Goal: Use online tool/utility: Utilize a website feature to perform a specific function

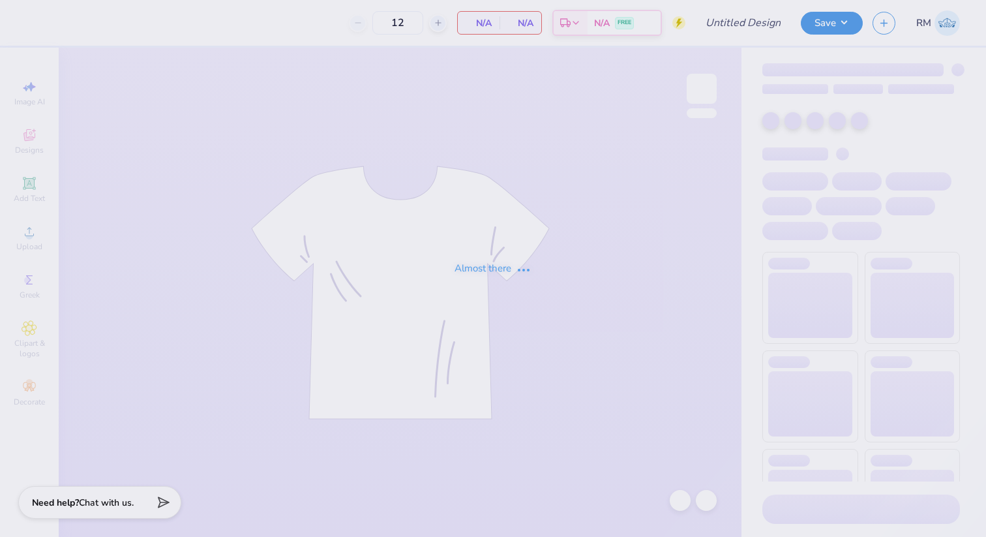
type input "Phi Psi bbn shirt"
type input "30"
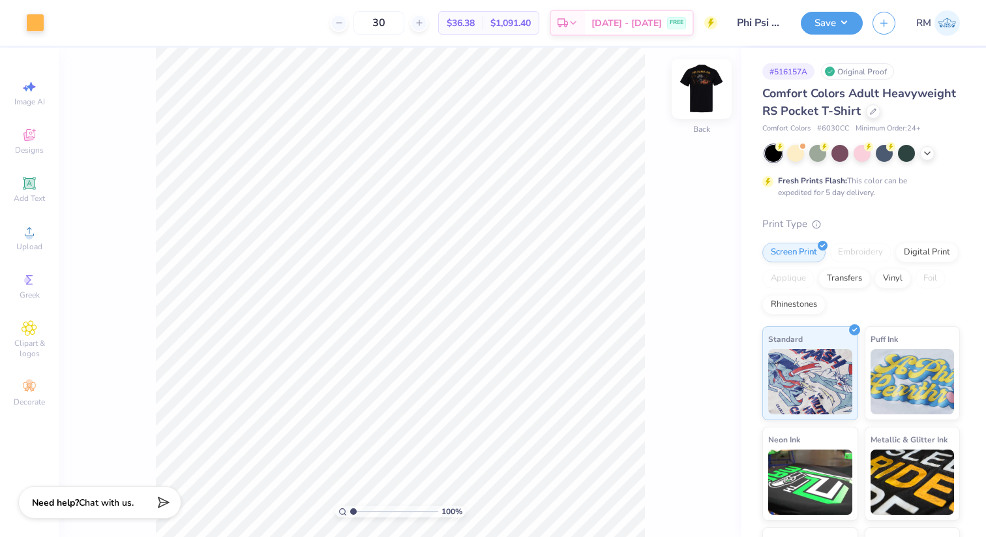
click at [702, 81] on img at bounding box center [702, 89] width 52 height 52
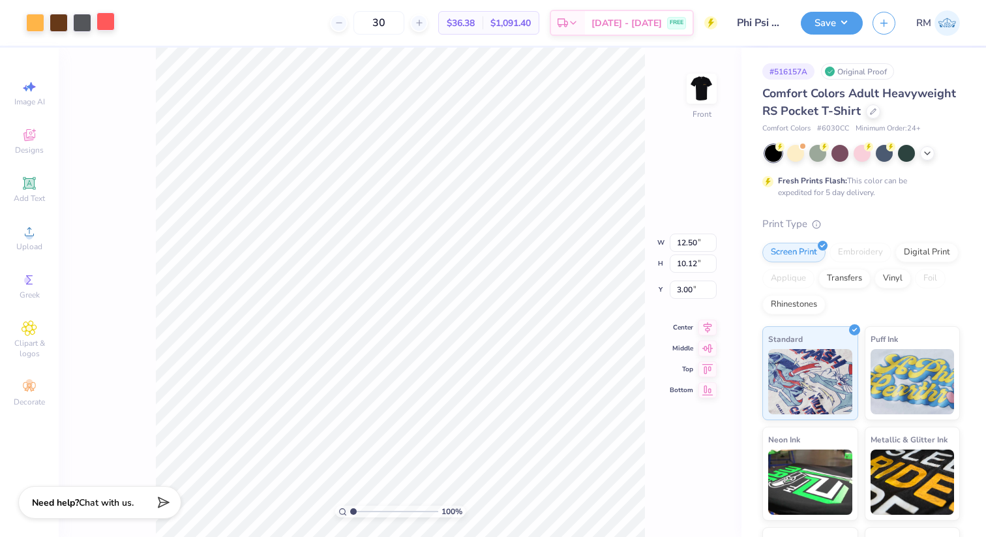
click at [106, 18] on div at bounding box center [106, 21] width 18 height 18
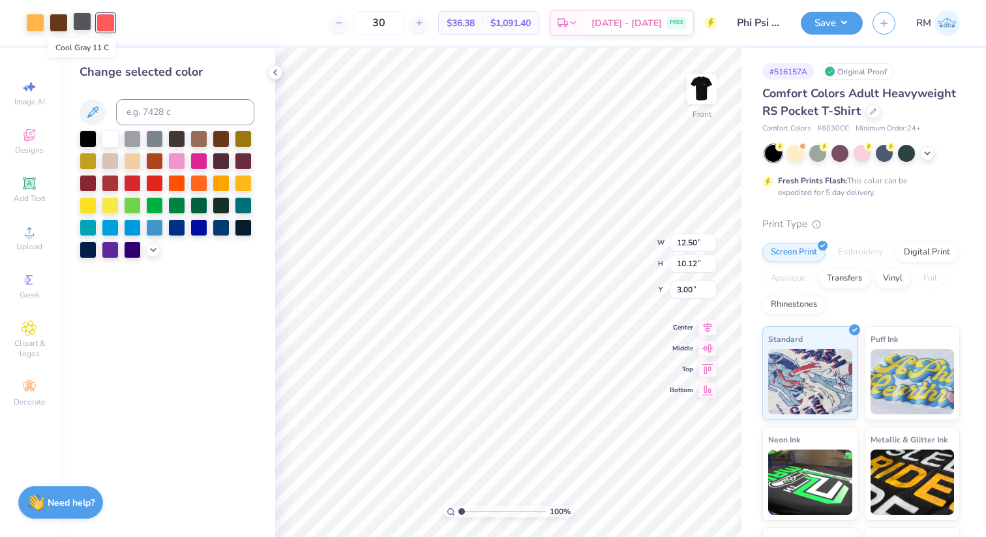
click at [80, 25] on div at bounding box center [82, 21] width 18 height 18
click at [108, 138] on div at bounding box center [110, 137] width 17 height 17
click at [137, 135] on div at bounding box center [132, 138] width 17 height 17
click at [157, 137] on div at bounding box center [154, 137] width 17 height 17
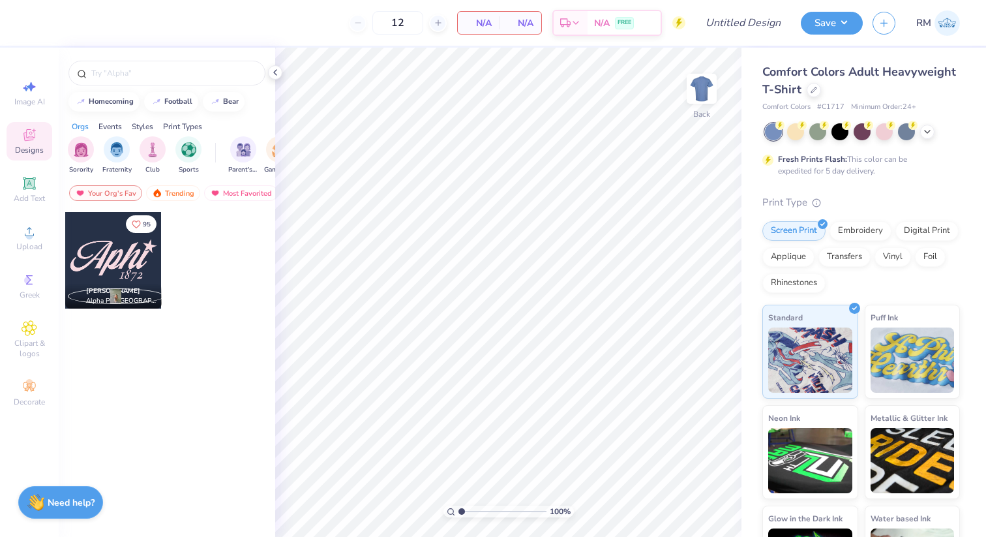
click at [24, 132] on icon at bounding box center [30, 135] width 16 height 16
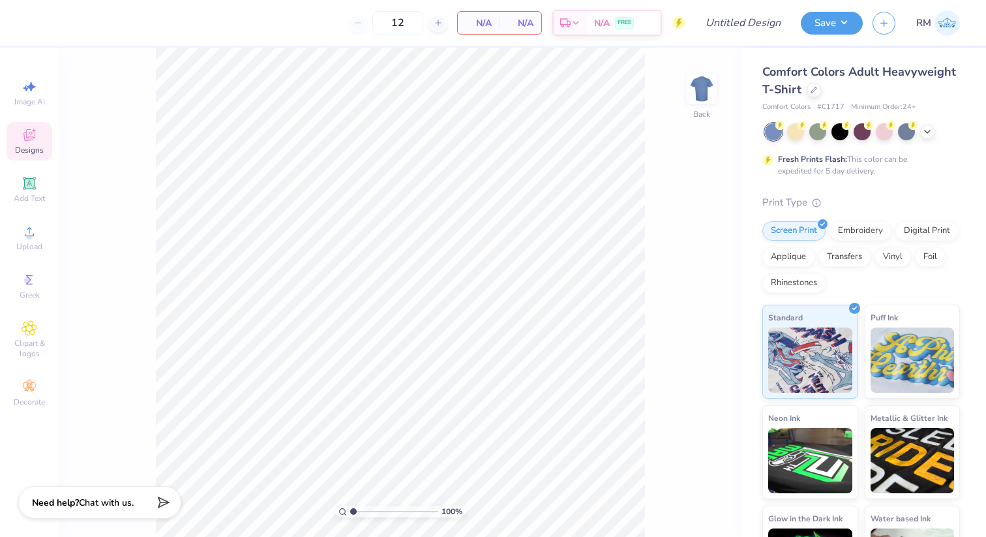
click at [25, 132] on icon at bounding box center [29, 135] width 12 height 12
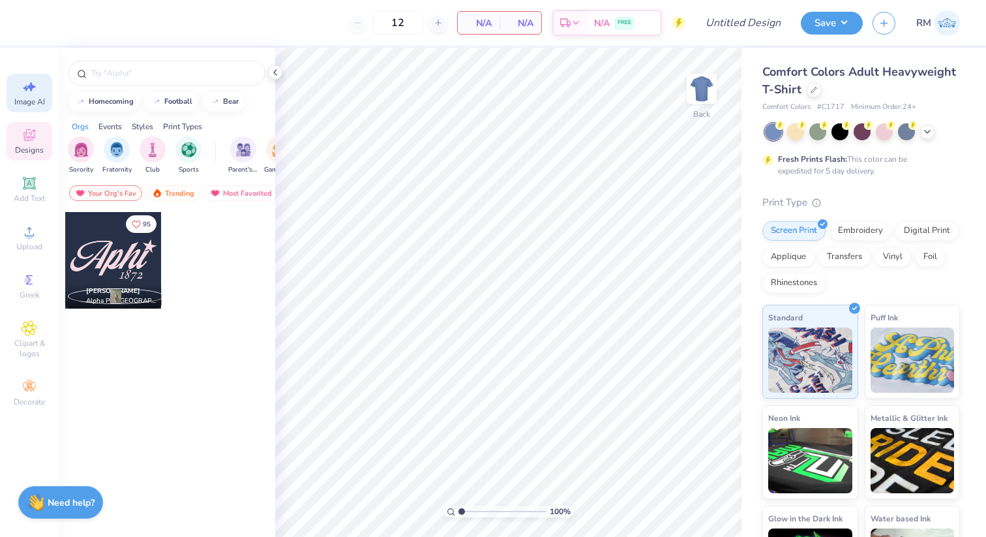
click at [31, 91] on icon at bounding box center [30, 87] width 16 height 16
select select "4"
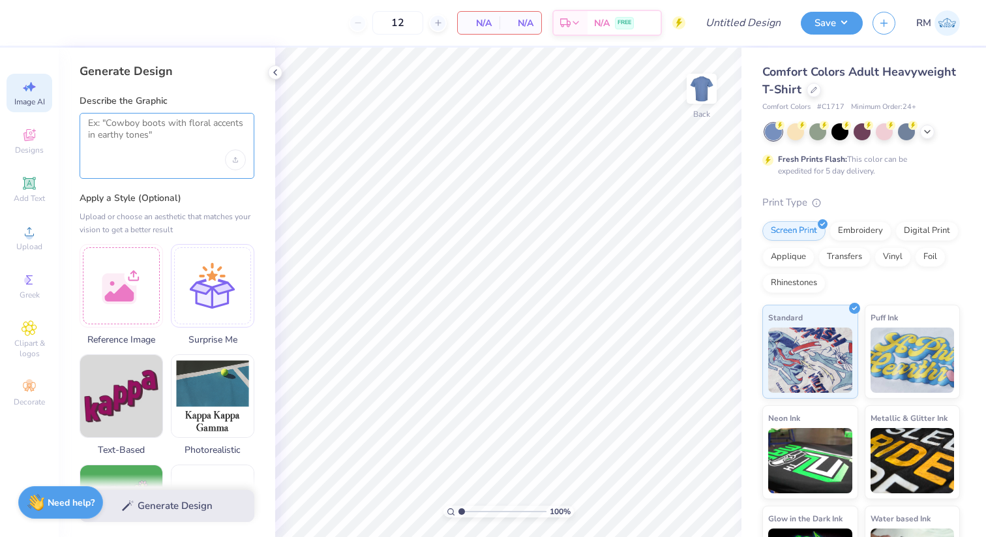
click at [130, 142] on textarea at bounding box center [167, 133] width 158 height 33
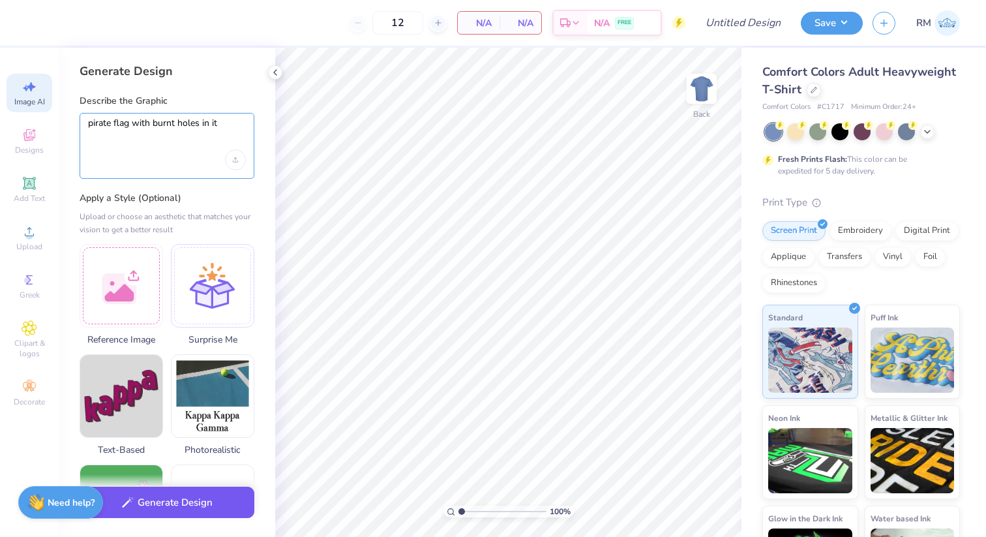
type textarea "pirate flag with burnt holes in it"
click at [128, 512] on button "Generate Design" at bounding box center [167, 503] width 175 height 32
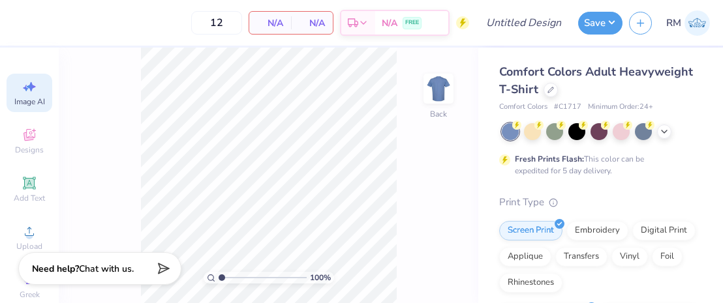
click at [29, 93] on icon at bounding box center [30, 87] width 16 height 16
select select "4"
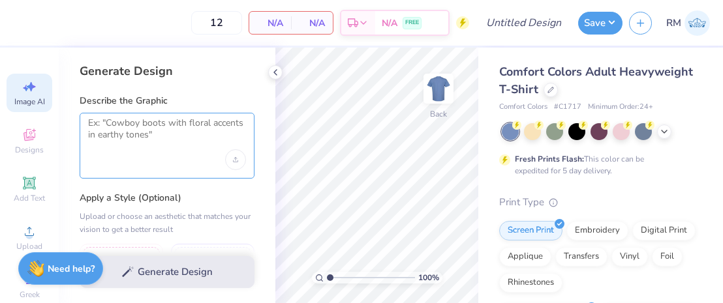
click at [146, 133] on textarea at bounding box center [167, 133] width 158 height 33
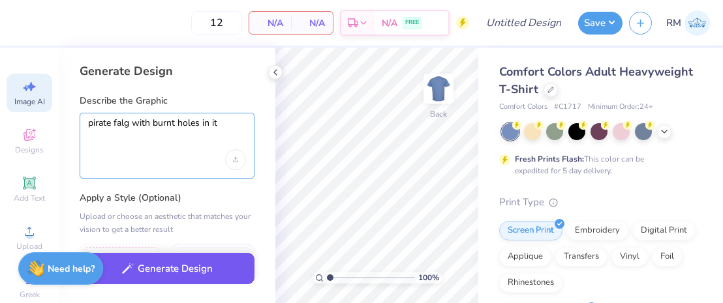
type textarea "pirate falg with burnt holes in it"
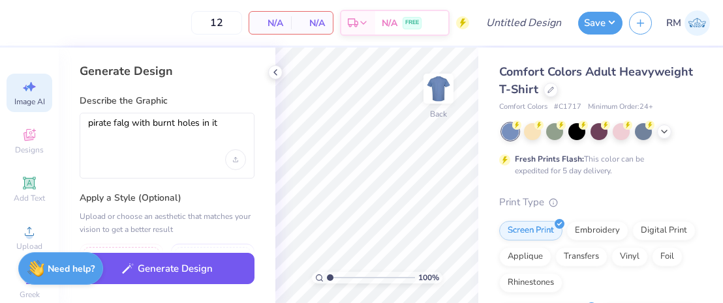
click at [125, 258] on button "Generate Design" at bounding box center [167, 269] width 175 height 32
